Goal: Navigation & Orientation: Find specific page/section

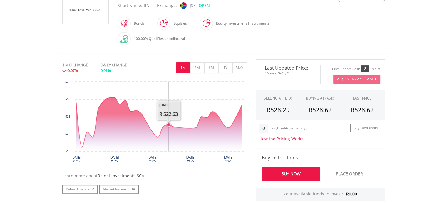
scroll to position [147, 0]
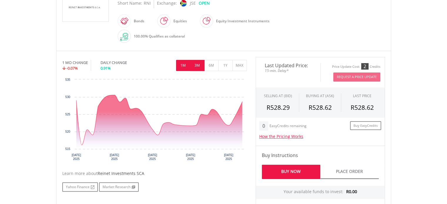
click at [193, 61] on button "3M" at bounding box center [197, 65] width 14 height 11
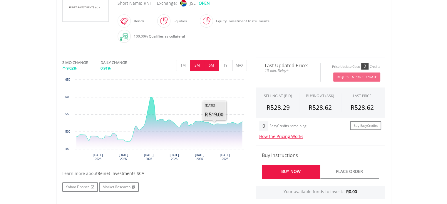
click at [212, 64] on button "6M" at bounding box center [211, 65] width 14 height 11
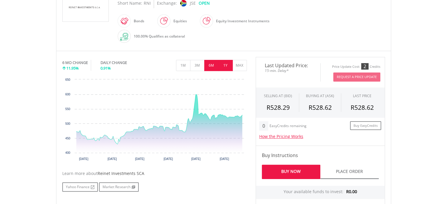
click at [227, 63] on button "1Y" at bounding box center [226, 65] width 14 height 11
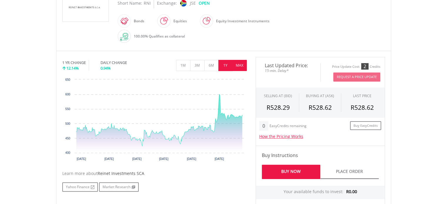
click at [237, 63] on button "MAX" at bounding box center [240, 65] width 14 height 11
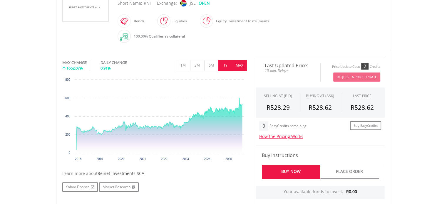
click at [228, 65] on button "1Y" at bounding box center [226, 65] width 14 height 11
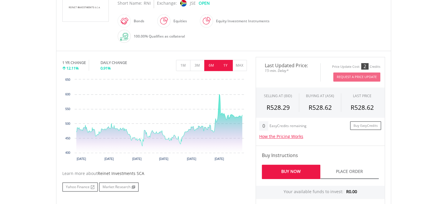
click at [216, 65] on button "6M" at bounding box center [211, 65] width 14 height 11
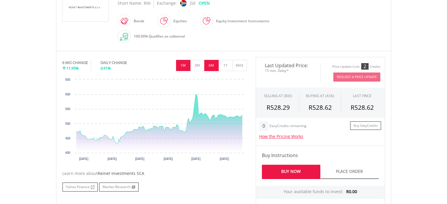
click at [185, 63] on button "1M" at bounding box center [183, 65] width 14 height 11
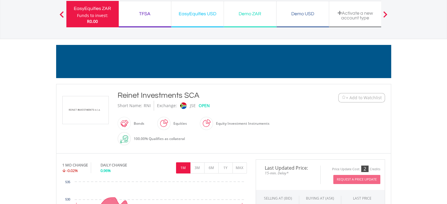
scroll to position [40, 0]
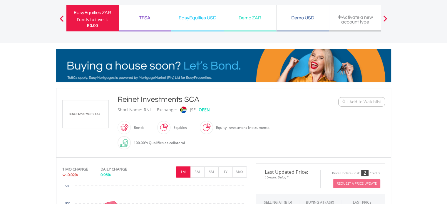
click at [357, 98] on button "+ Add to Watchlist" at bounding box center [361, 101] width 47 height 9
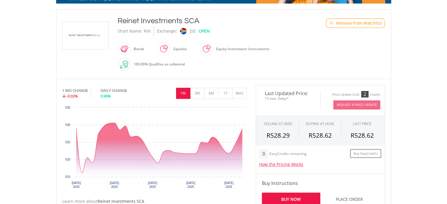
scroll to position [129, 0]
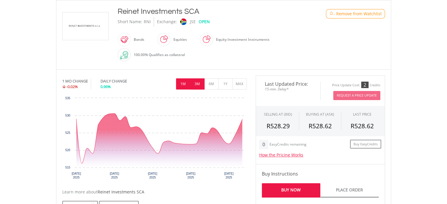
click at [199, 84] on button "3M" at bounding box center [197, 84] width 14 height 11
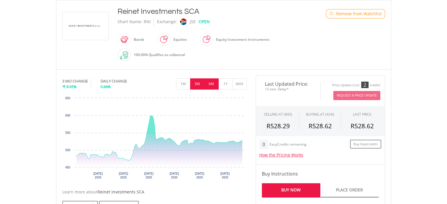
click at [209, 83] on button "6M" at bounding box center [211, 84] width 14 height 11
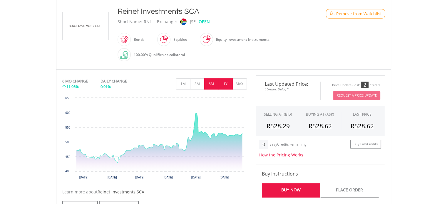
click at [224, 82] on button "1Y" at bounding box center [226, 84] width 14 height 11
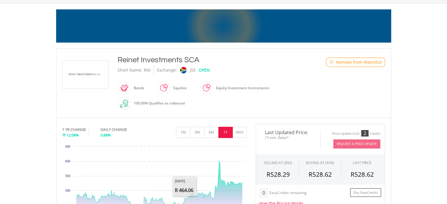
scroll to position [0, 0]
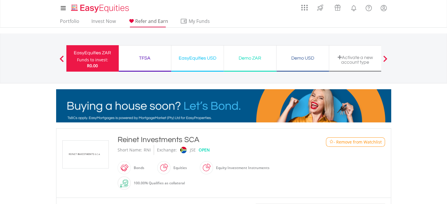
click at [147, 20] on span "Refer and Earn" at bounding box center [151, 21] width 33 height 6
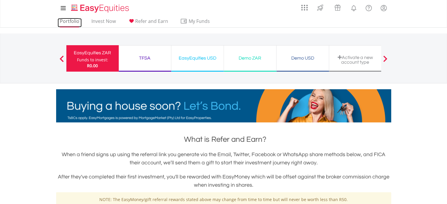
click at [74, 21] on link "Portfolio" at bounding box center [70, 22] width 24 height 9
